Goal: Information Seeking & Learning: Check status

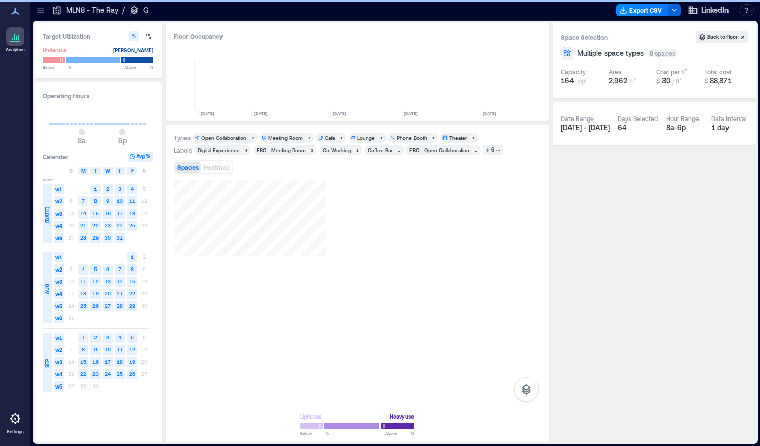
click at [40, 9] on icon at bounding box center [41, 10] width 10 height 10
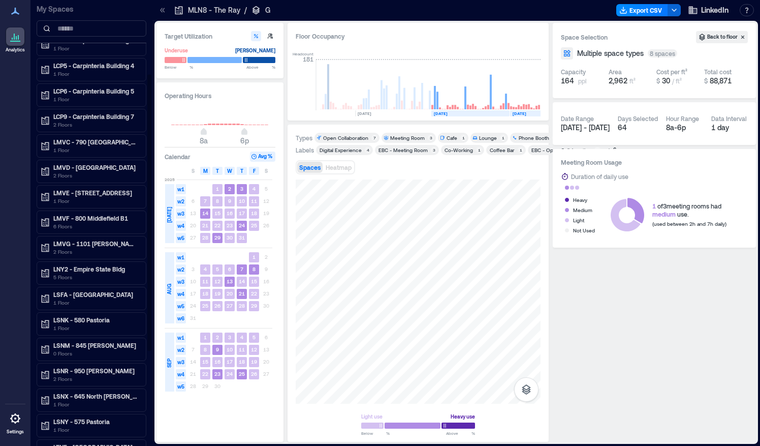
scroll to position [146, 0]
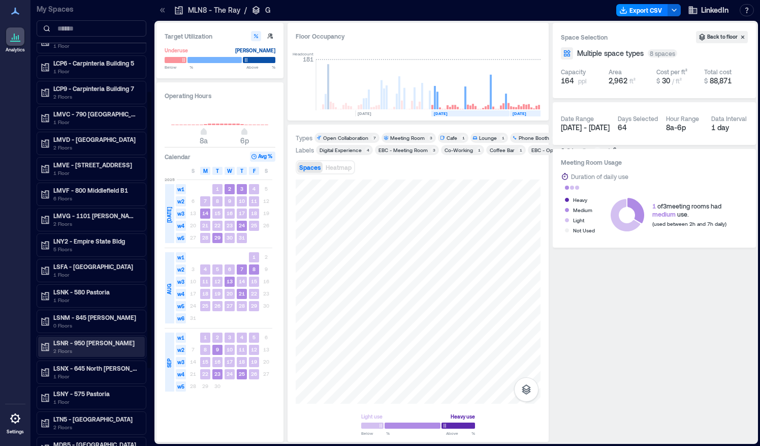
click at [65, 347] on p "2 Floors" at bounding box center [95, 351] width 85 height 8
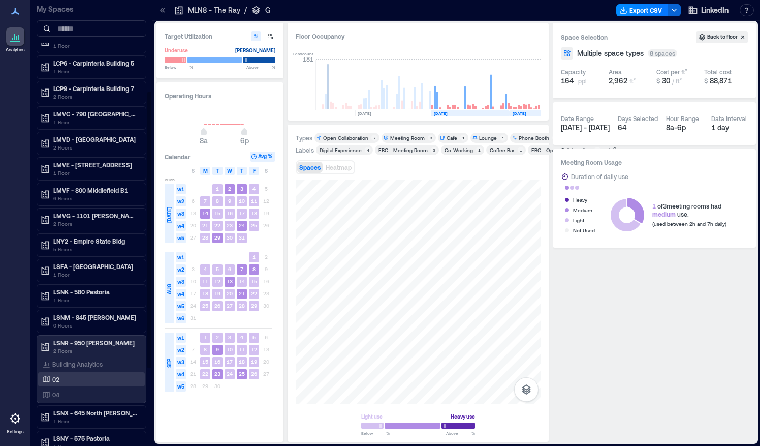
click at [58, 375] on p "02" at bounding box center [55, 379] width 7 height 8
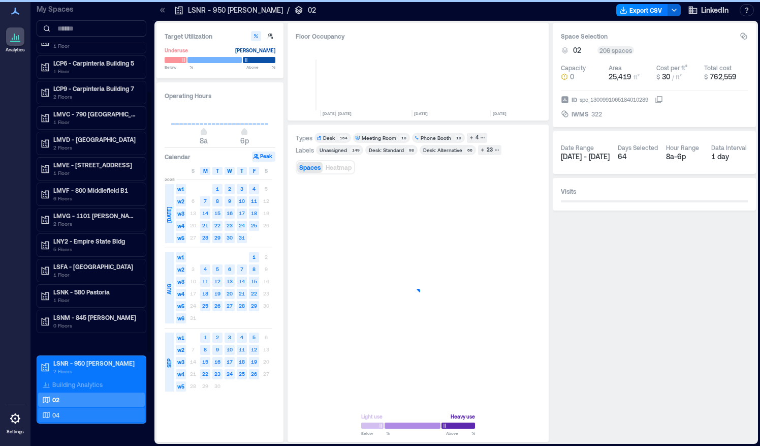
scroll to position [0, 252]
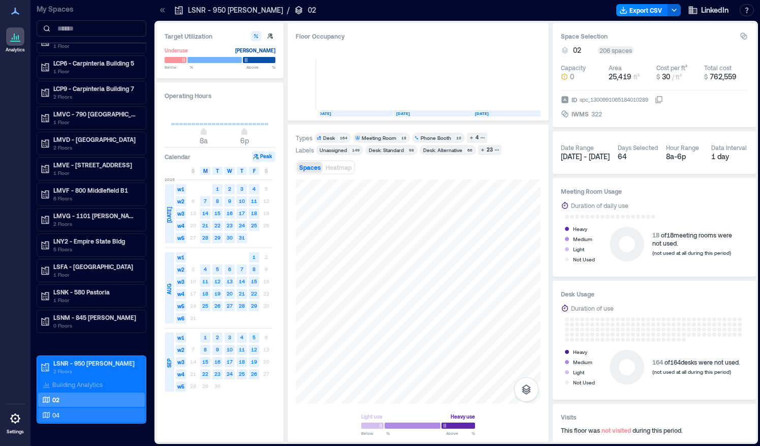
click at [77, 410] on div "04" at bounding box center [89, 415] width 99 height 10
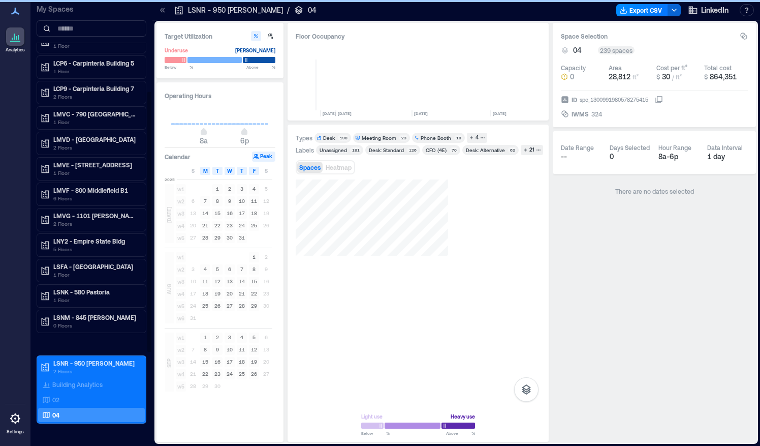
scroll to position [0, 257]
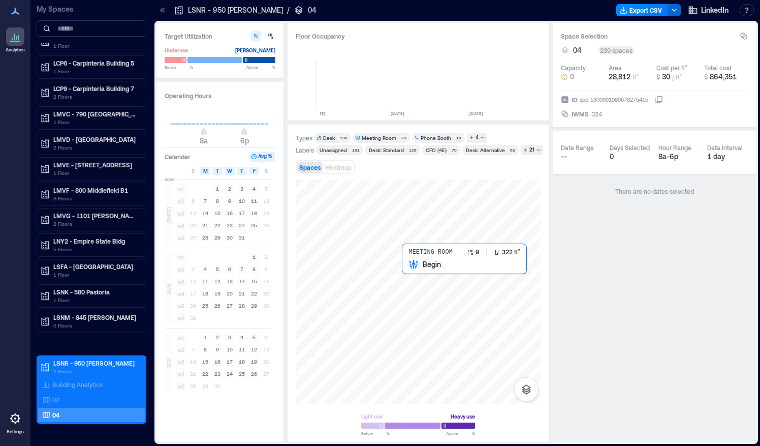
click at [405, 268] on div at bounding box center [418, 291] width 245 height 224
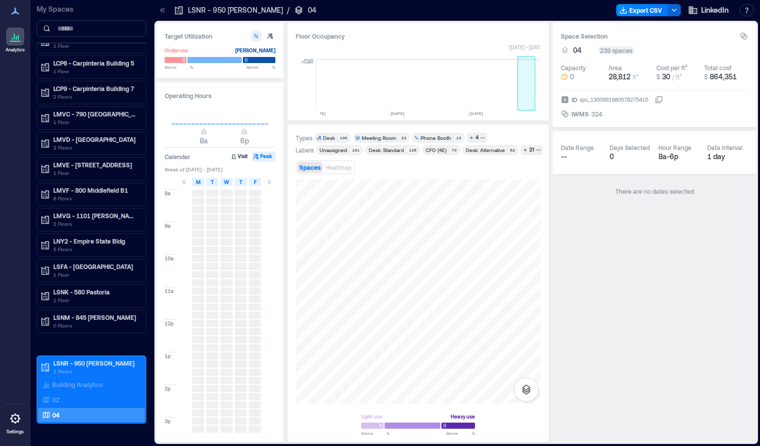
click at [526, 96] on rect at bounding box center [527, 84] width 18 height 51
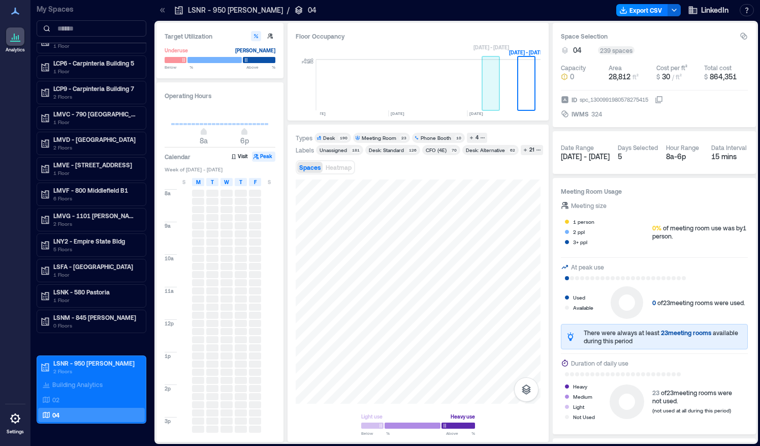
click at [498, 97] on rect at bounding box center [491, 84] width 18 height 51
click at [491, 103] on rect at bounding box center [491, 84] width 18 height 51
